Goal: Information Seeking & Learning: Learn about a topic

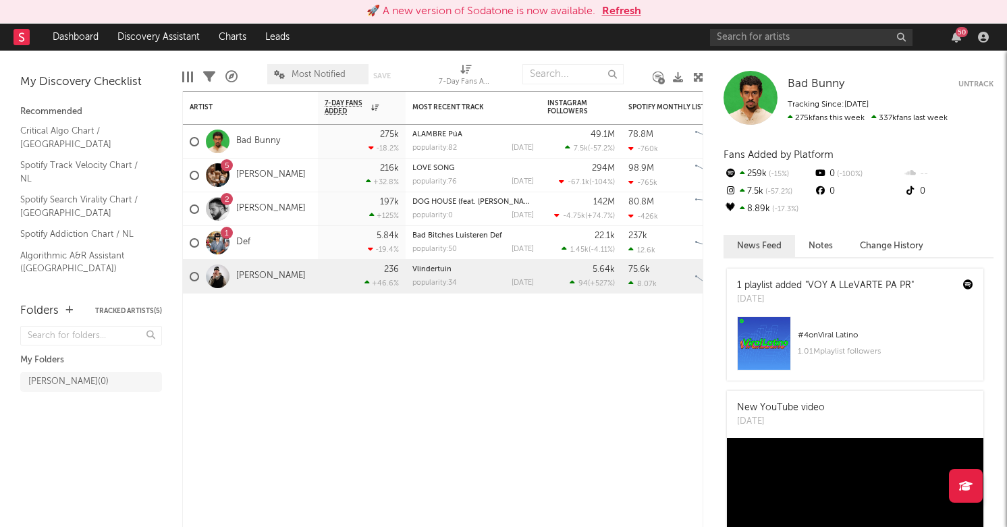
click at [271, 290] on div "[PERSON_NAME]" at bounding box center [250, 277] width 135 height 34
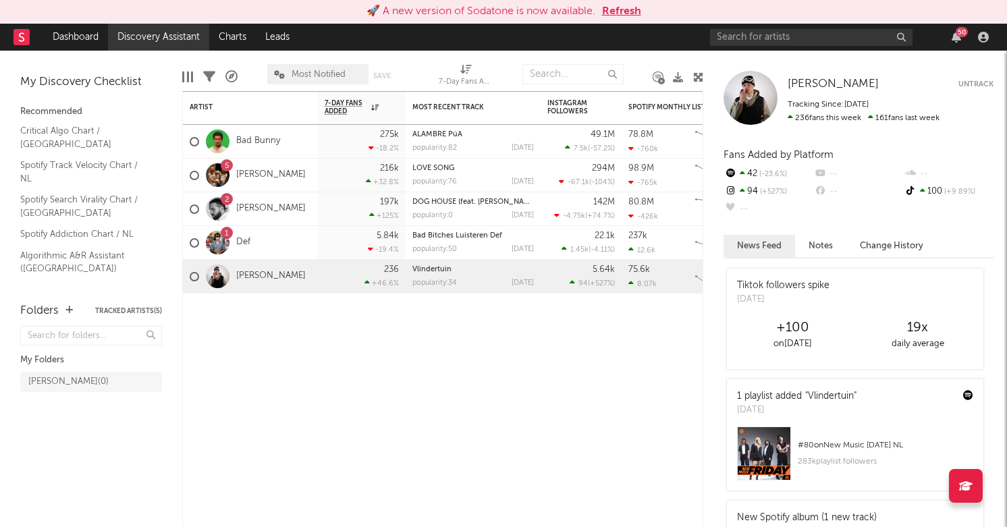
click at [160, 38] on link "Discovery Assistant" at bounding box center [158, 37] width 101 height 27
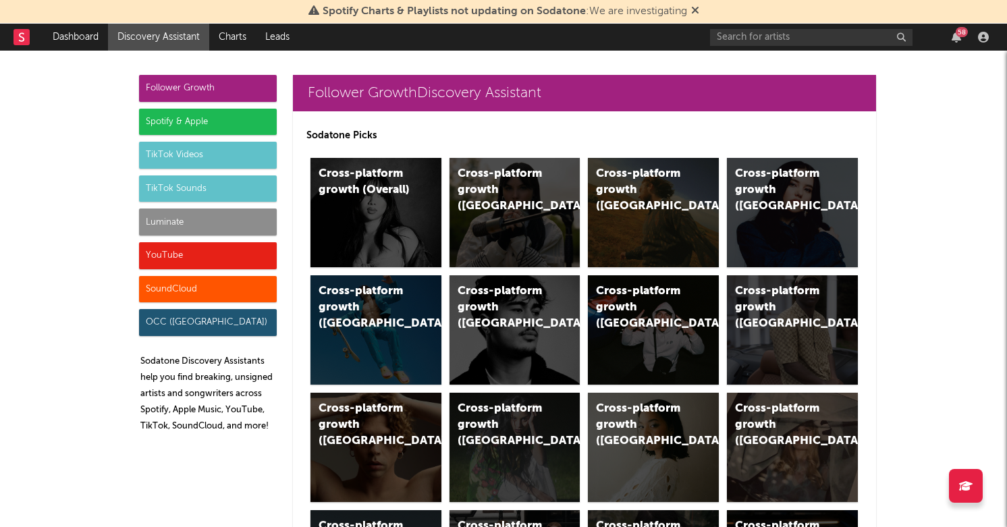
click at [201, 153] on div "TikTok Videos" at bounding box center [208, 155] width 138 height 27
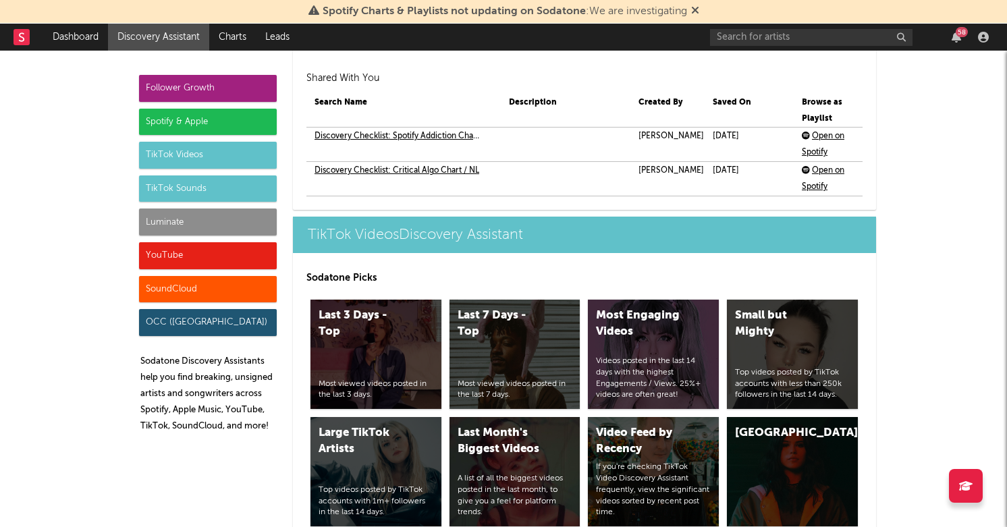
scroll to position [3224, 0]
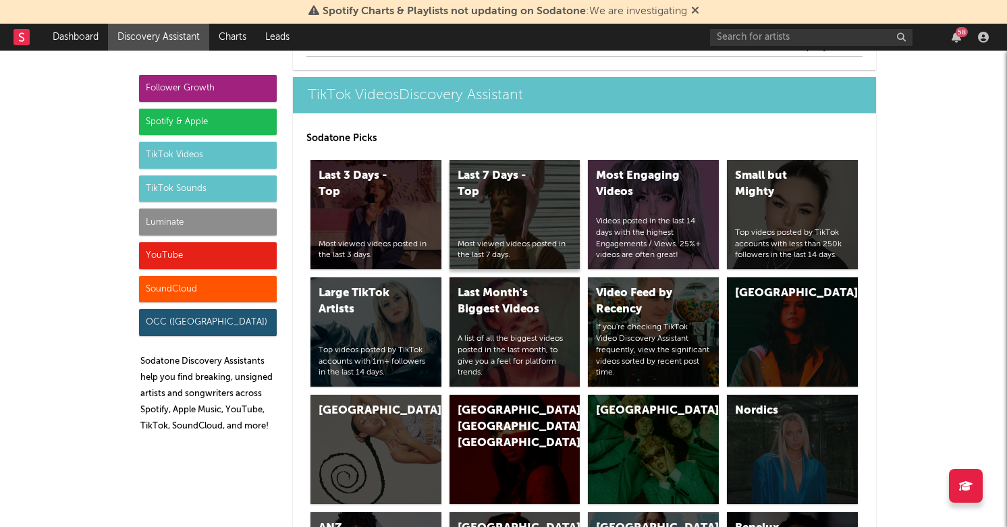
click at [494, 190] on div "Last 7 Days - Top" at bounding box center [503, 184] width 92 height 32
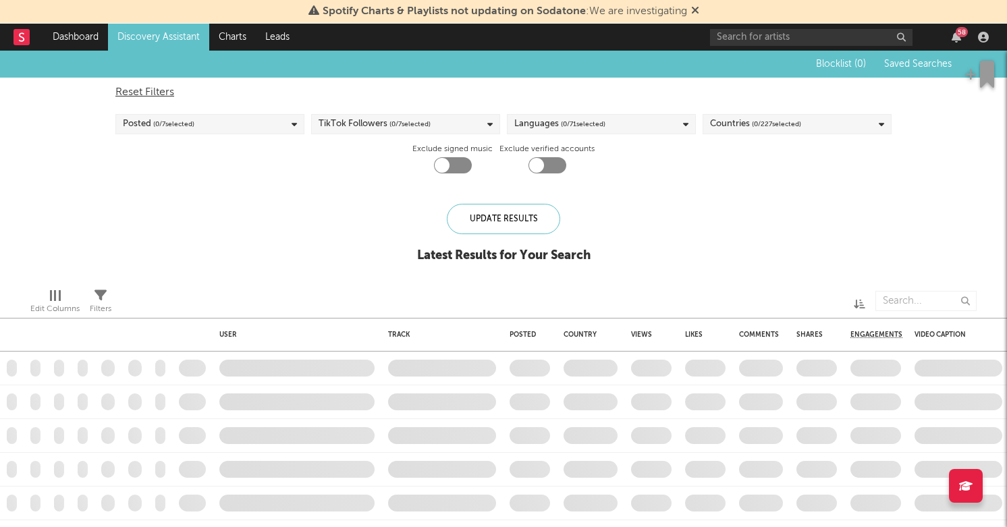
checkbox input "true"
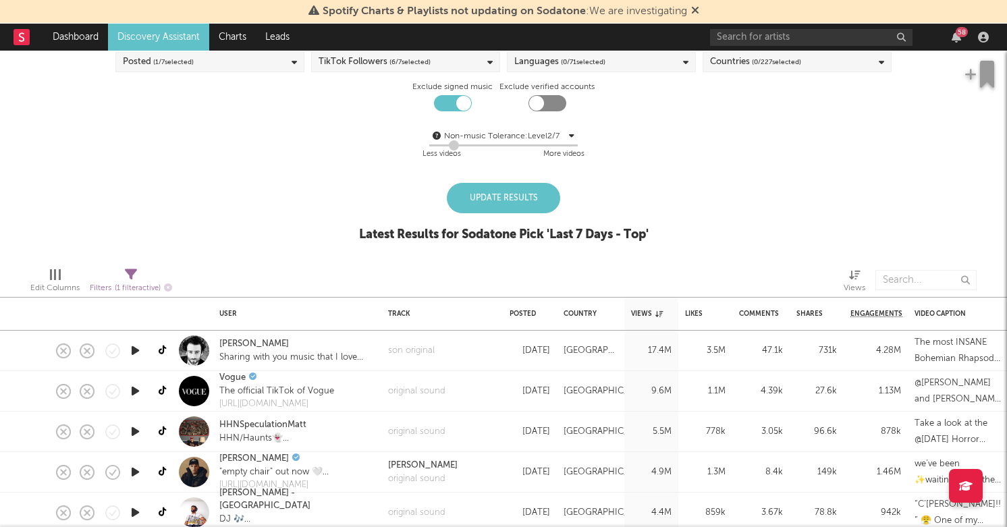
click at [515, 198] on div "Update Results" at bounding box center [503, 198] width 113 height 30
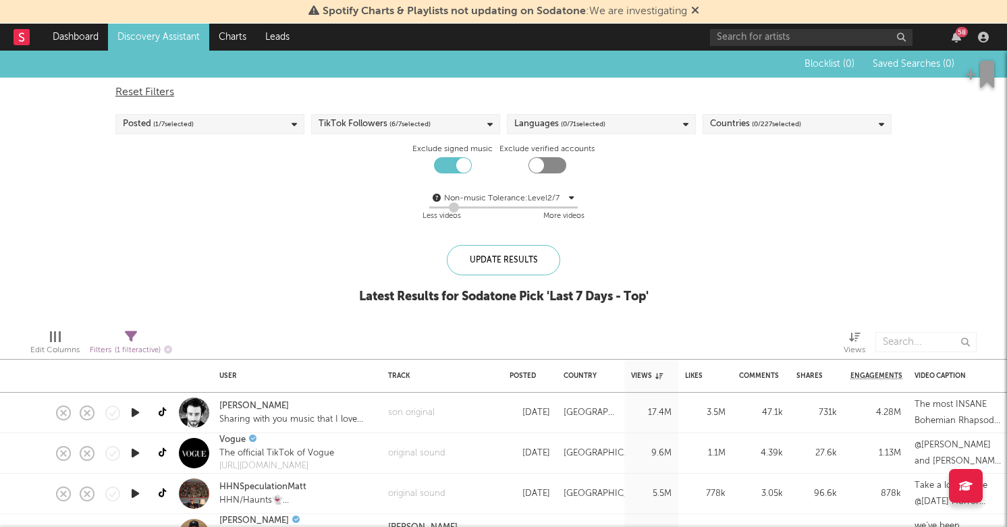
click at [755, 121] on span "( 0 / 227 selected)" at bounding box center [776, 124] width 49 height 16
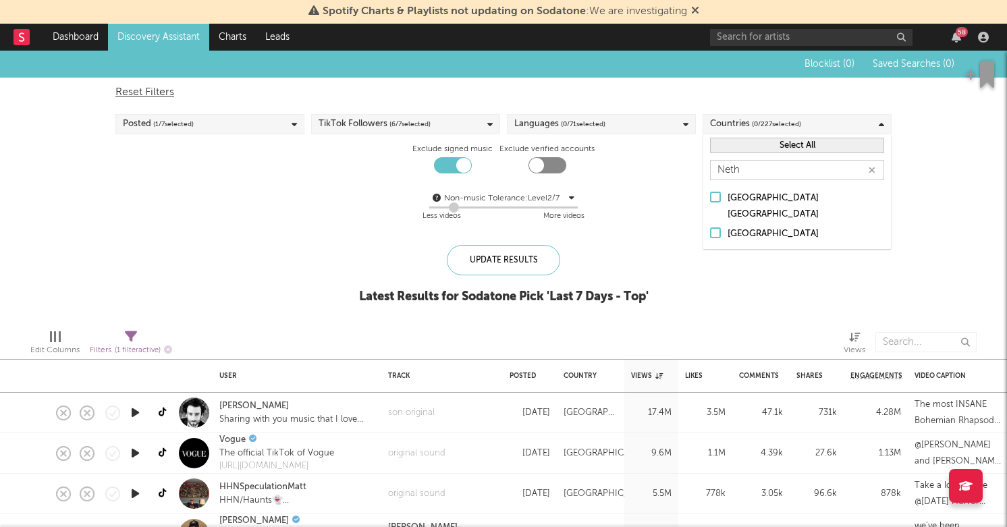
type input "Neth"
click at [756, 226] on div "Netherlands" at bounding box center [805, 234] width 157 height 16
click at [710, 226] on input "Netherlands" at bounding box center [710, 234] width 0 height 16
click at [491, 268] on div "Update Results" at bounding box center [503, 260] width 113 height 30
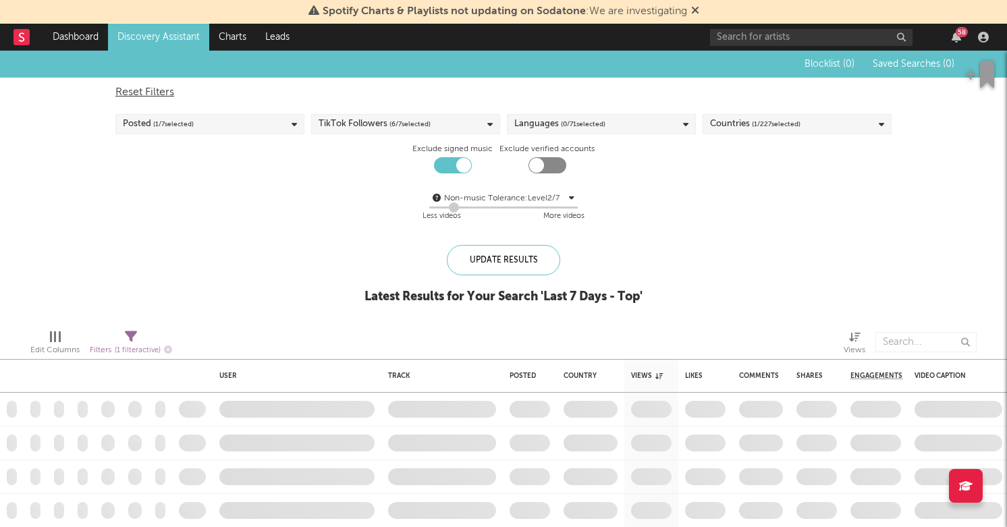
click at [597, 115] on div "Languages ( 0 / 71 selected)" at bounding box center [601, 124] width 189 height 20
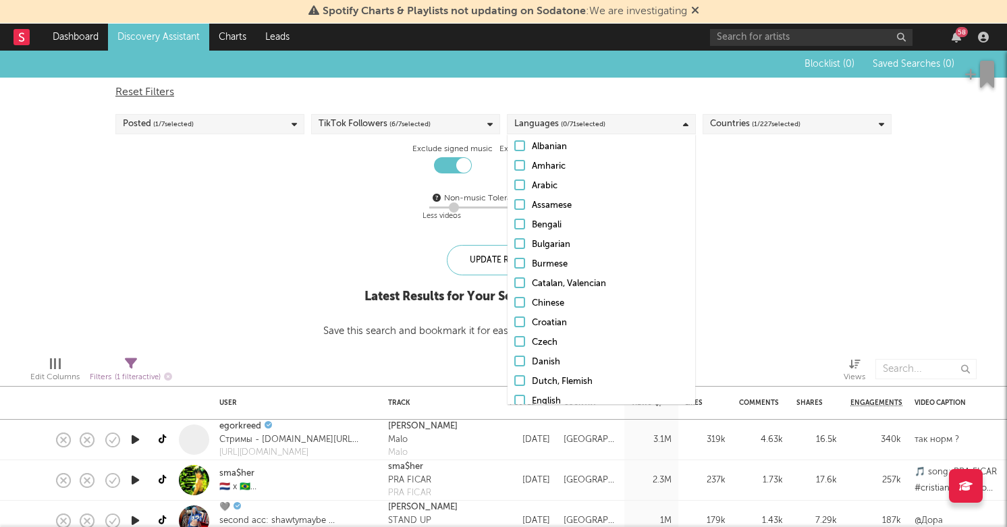
scroll to position [153, 0]
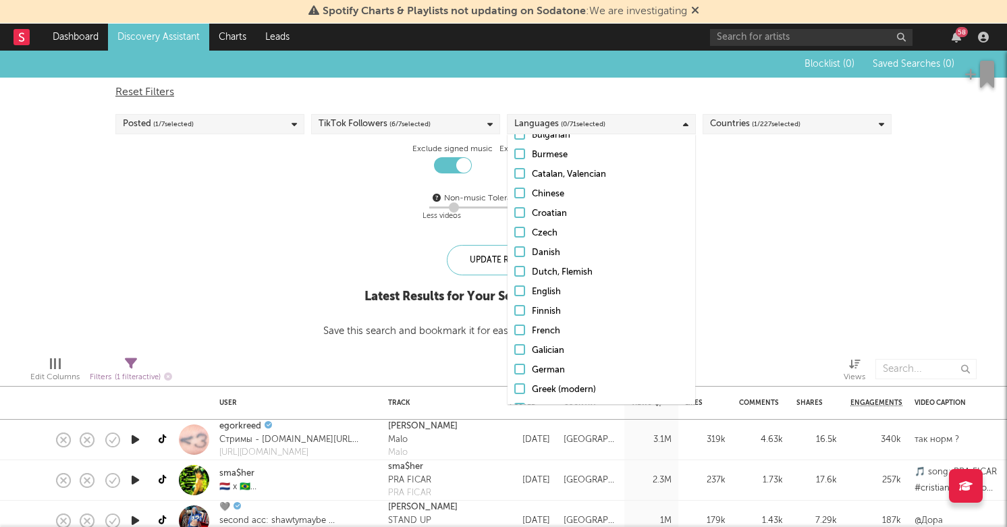
click at [542, 267] on div "Dutch, Flemish" at bounding box center [610, 272] width 157 height 16
click at [514, 267] on input "Dutch, Flemish" at bounding box center [514, 272] width 0 height 16
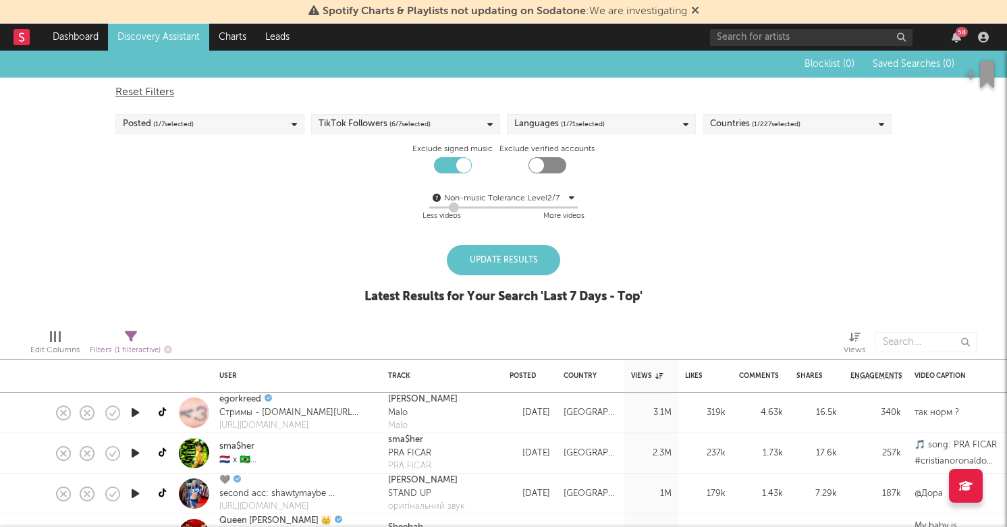
click at [472, 249] on div "Update Results" at bounding box center [503, 260] width 113 height 30
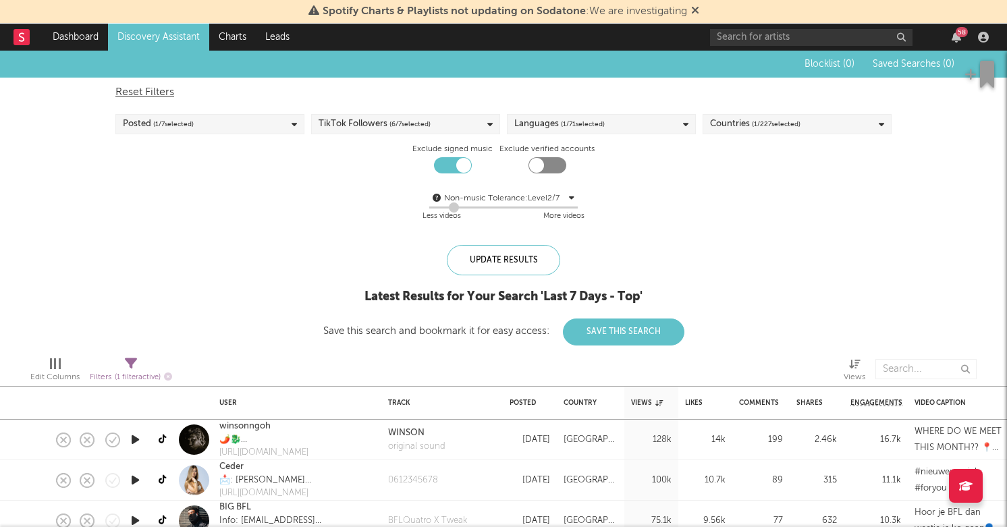
click at [389, 123] on div "TikTok Followers ( 6 / 7 selected)" at bounding box center [374, 124] width 112 height 16
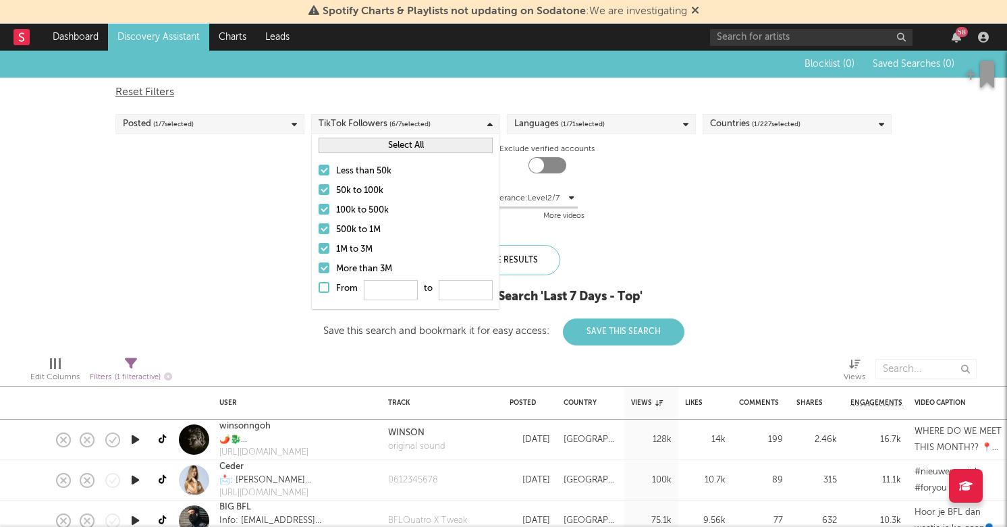
click at [340, 267] on div "More than 3M" at bounding box center [414, 269] width 157 height 16
click at [318, 267] on input "More than 3M" at bounding box center [318, 269] width 0 height 16
click at [340, 255] on div "1M to 3M" at bounding box center [414, 250] width 157 height 16
click at [318, 255] on input "1M to 3M" at bounding box center [318, 250] width 0 height 16
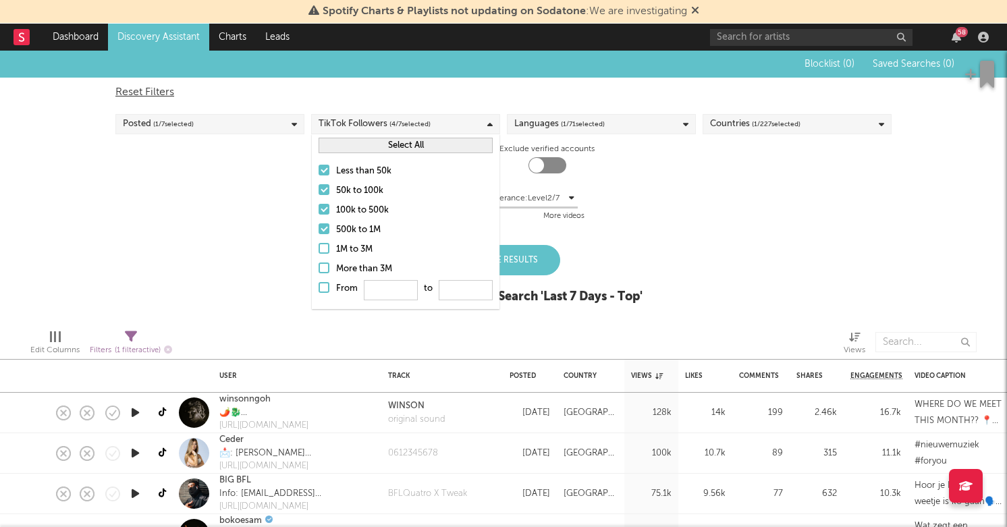
click at [340, 236] on div "500k to 1M" at bounding box center [414, 230] width 157 height 16
click at [318, 236] on input "500k to 1M" at bounding box center [318, 230] width 0 height 16
click at [353, 187] on div "50k to 100k" at bounding box center [414, 191] width 157 height 16
click at [318, 187] on input "50k to 100k" at bounding box center [318, 191] width 0 height 16
click at [340, 206] on div "100k to 500k" at bounding box center [414, 210] width 157 height 16
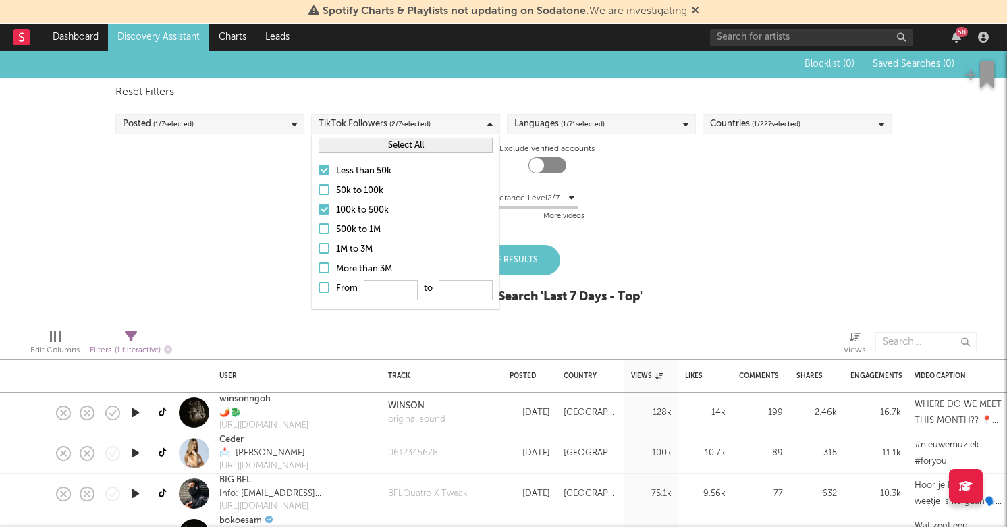
click at [318, 206] on input "100k to 500k" at bounding box center [318, 210] width 0 height 16
click at [542, 224] on div "Less videos More videos" at bounding box center [503, 216] width 162 height 16
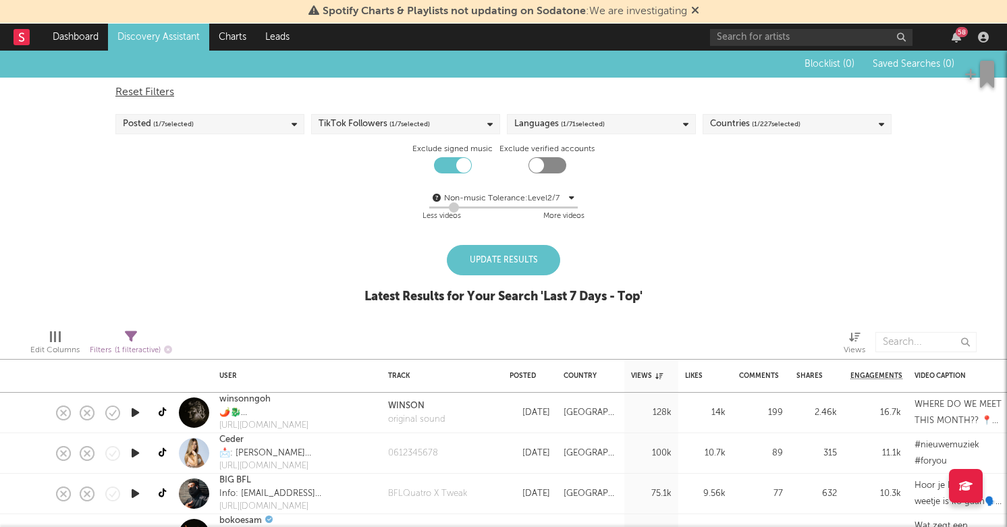
click at [522, 246] on div "Update Results" at bounding box center [503, 260] width 113 height 30
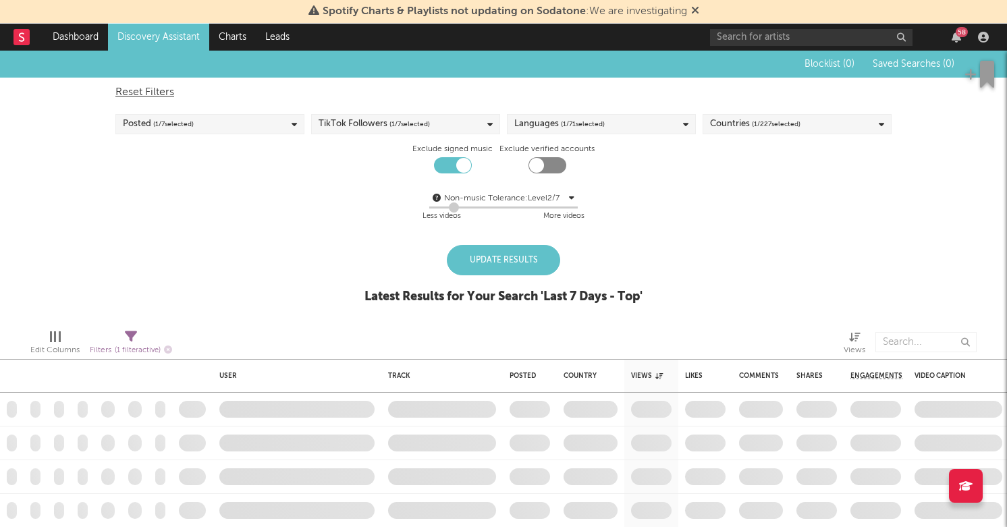
click at [522, 246] on div "Update Results" at bounding box center [503, 260] width 113 height 30
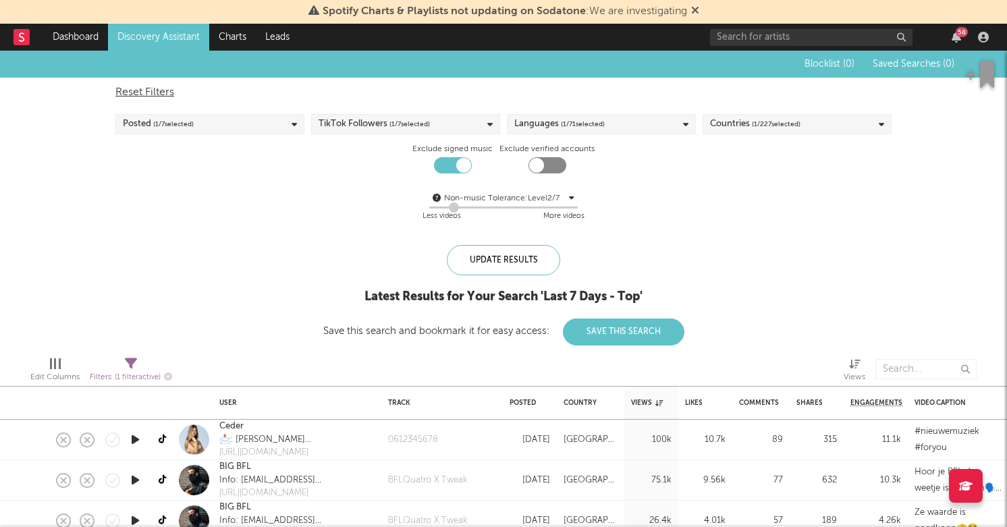
click at [639, 331] on button "Save This Search" at bounding box center [623, 331] width 121 height 27
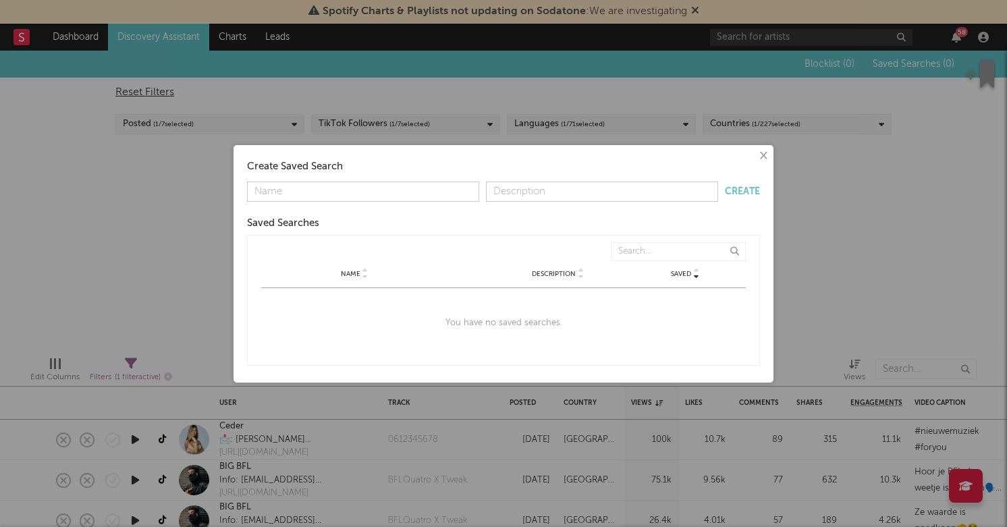
click at [748, 166] on div "Create Saved Search" at bounding box center [503, 167] width 513 height 16
click at [767, 157] on button "×" at bounding box center [762, 155] width 15 height 15
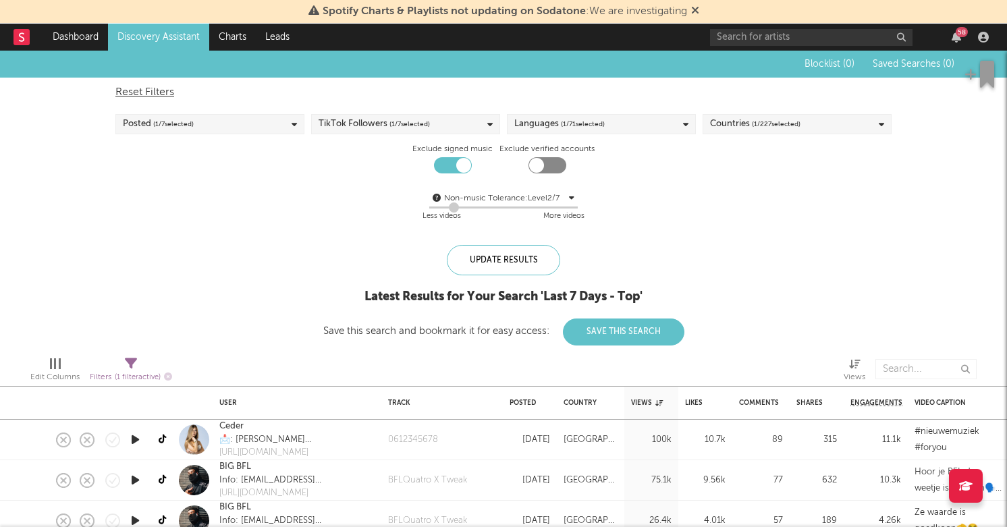
click at [610, 117] on div "Languages ( 1 / 71 selected)" at bounding box center [601, 124] width 189 height 20
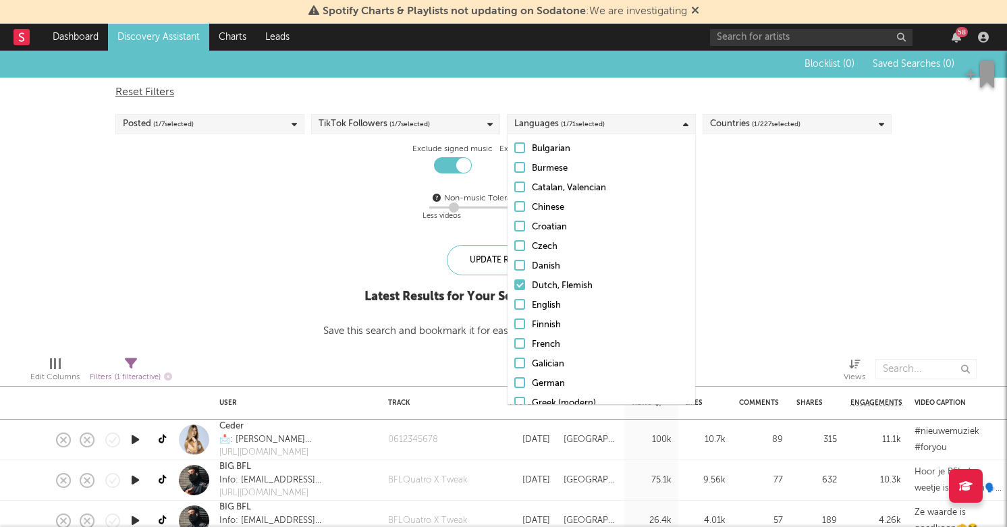
scroll to position [149, 0]
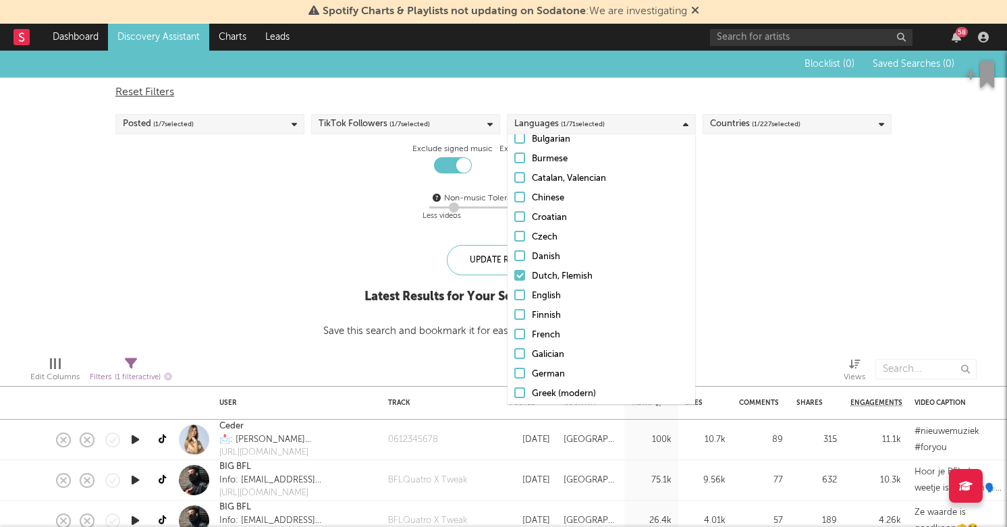
click at [731, 235] on div "Blocklist ( 0 ) Saved Searches ( 0 ) Reset Filters Posted ( 1 / 7 selected) Tik…" at bounding box center [503, 198] width 1007 height 295
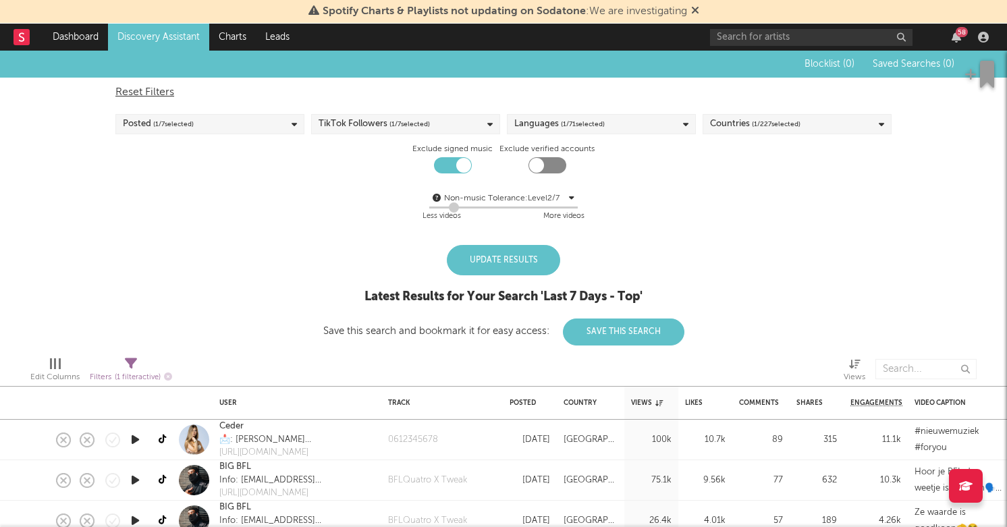
click at [470, 254] on div "Update Results" at bounding box center [503, 260] width 113 height 30
